Goal: Find contact information: Find contact information

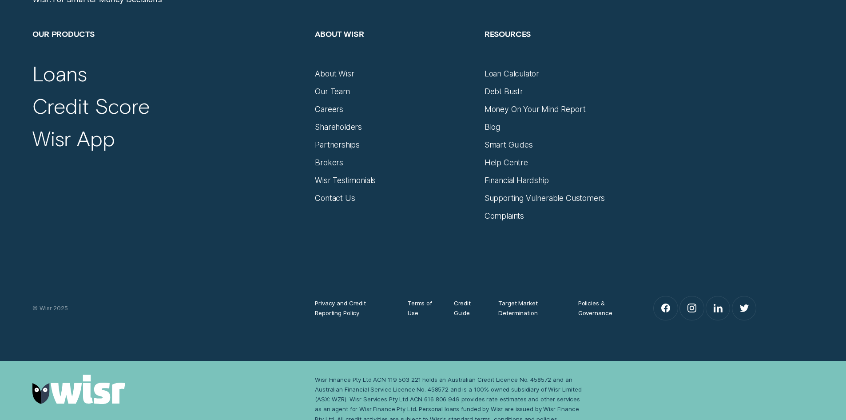
scroll to position [3870, 0]
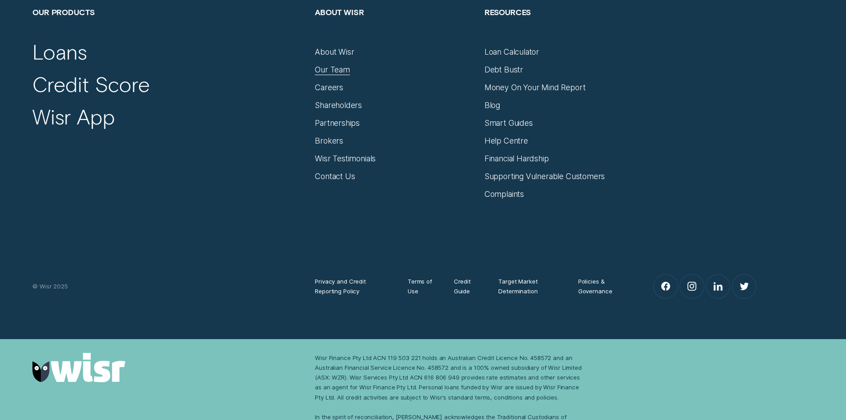
drag, startPoint x: 336, startPoint y: 68, endPoint x: 459, endPoint y: 112, distance: 130.4
click at [336, 68] on div "Our Team" at bounding box center [332, 70] width 35 height 10
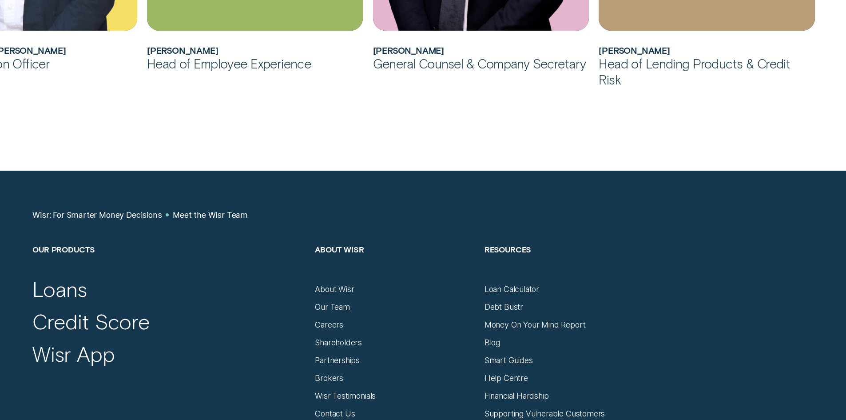
scroll to position [1294, 0]
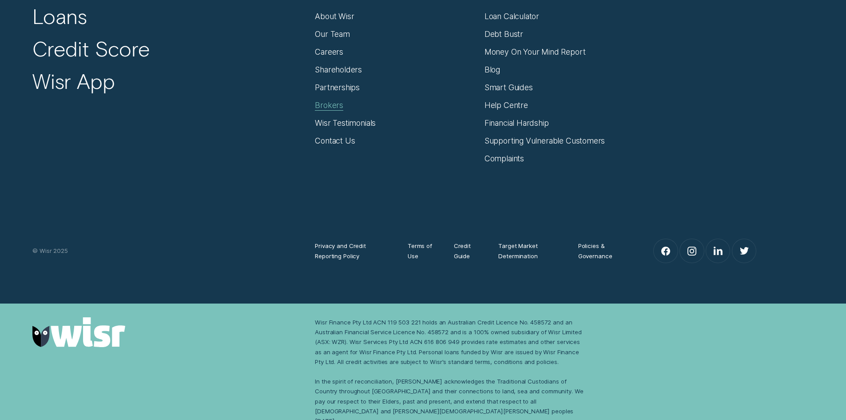
click at [333, 108] on div "Brokers" at bounding box center [329, 105] width 28 height 10
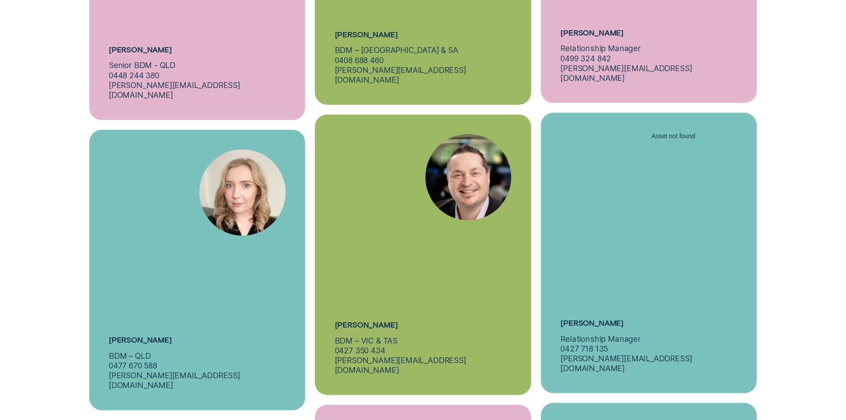
scroll to position [3553, 0]
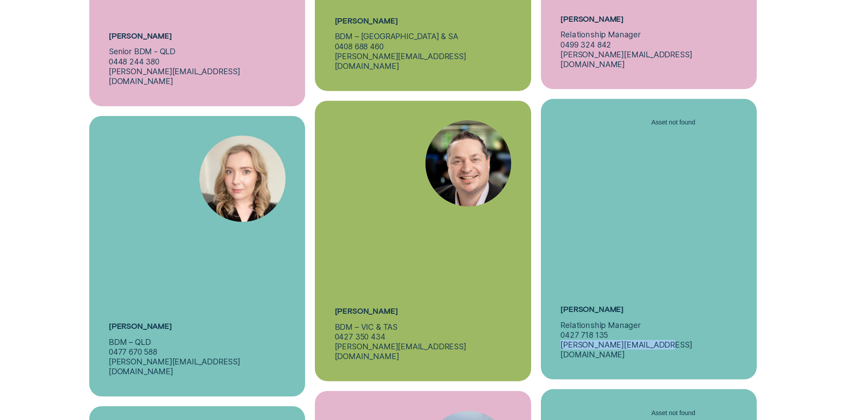
drag, startPoint x: 649, startPoint y: 301, endPoint x: 562, endPoint y: 303, distance: 87.1
click at [562, 340] on p "[PERSON_NAME][EMAIL_ADDRESS][DOMAIN_NAME]" at bounding box center [649, 350] width 177 height 20
copy p "[PERSON_NAME][EMAIL_ADDRESS][DOMAIN_NAME]"
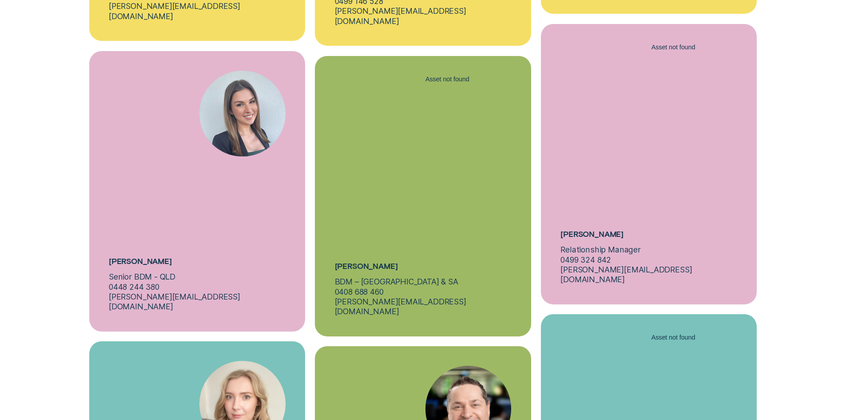
scroll to position [3484, 0]
